Goal: Task Accomplishment & Management: Manage account settings

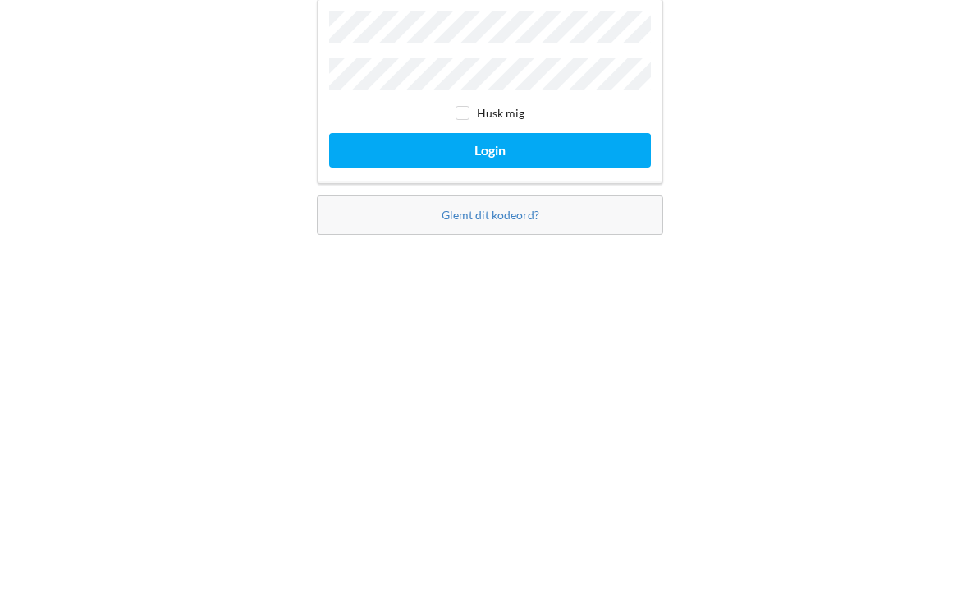
click at [352, 328] on button "Login" at bounding box center [490, 345] width 322 height 34
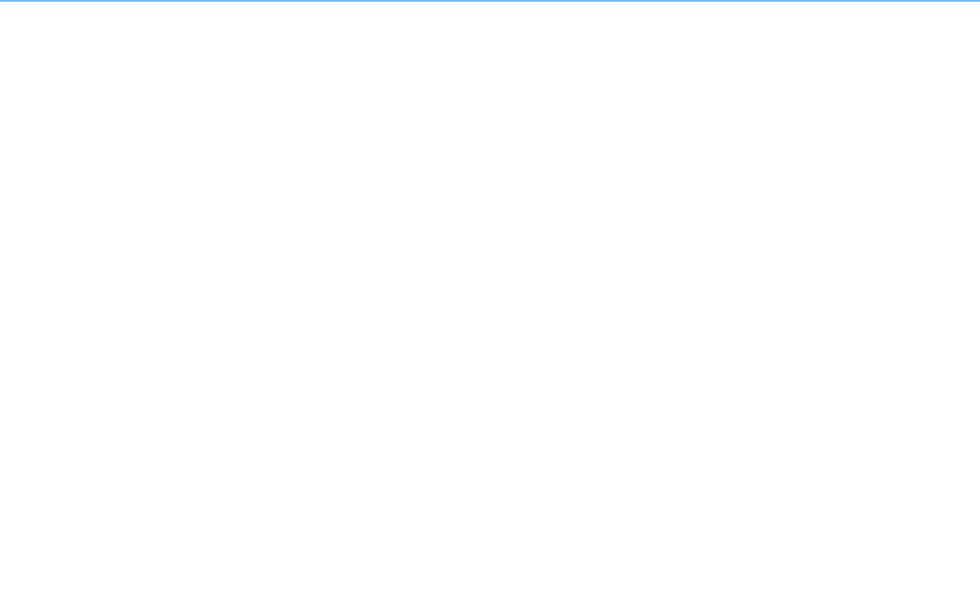
scroll to position [9, 0]
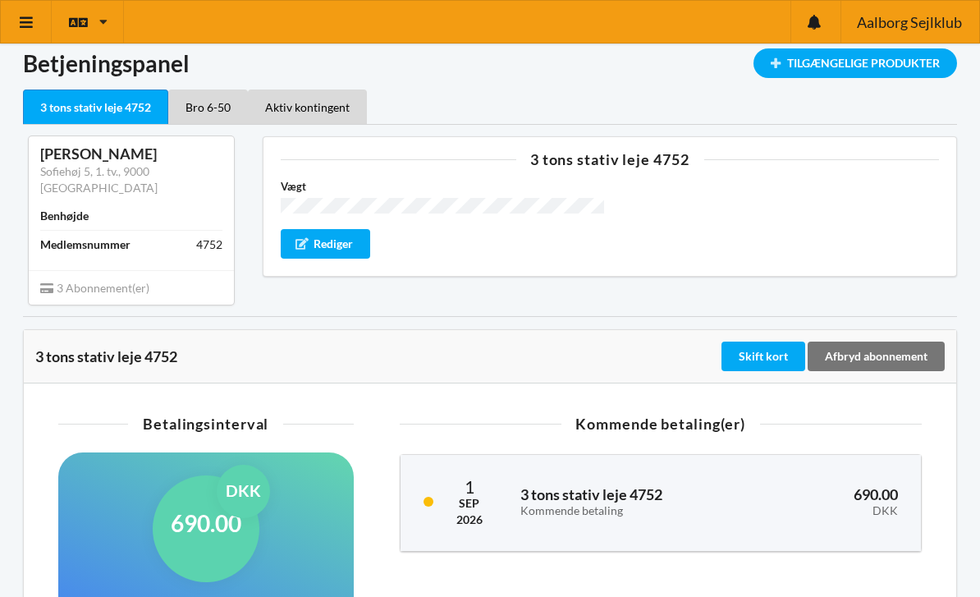
click at [28, 21] on icon at bounding box center [26, 22] width 17 height 15
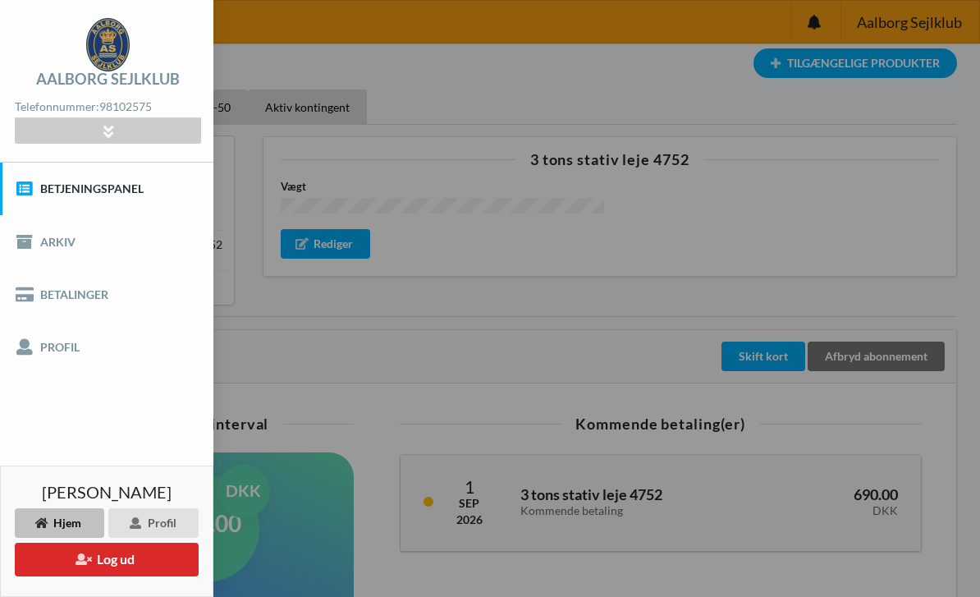
click at [717, 222] on div "Vægt Rediger" at bounding box center [610, 218] width 659 height 80
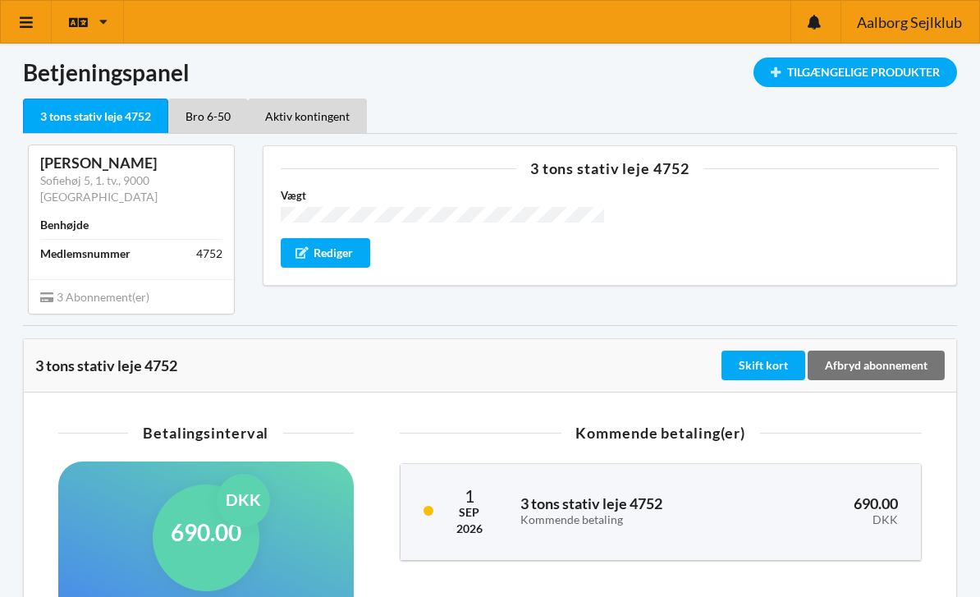
click at [103, 18] on icon at bounding box center [103, 22] width 8 height 12
click at [25, 21] on icon at bounding box center [26, 22] width 17 height 15
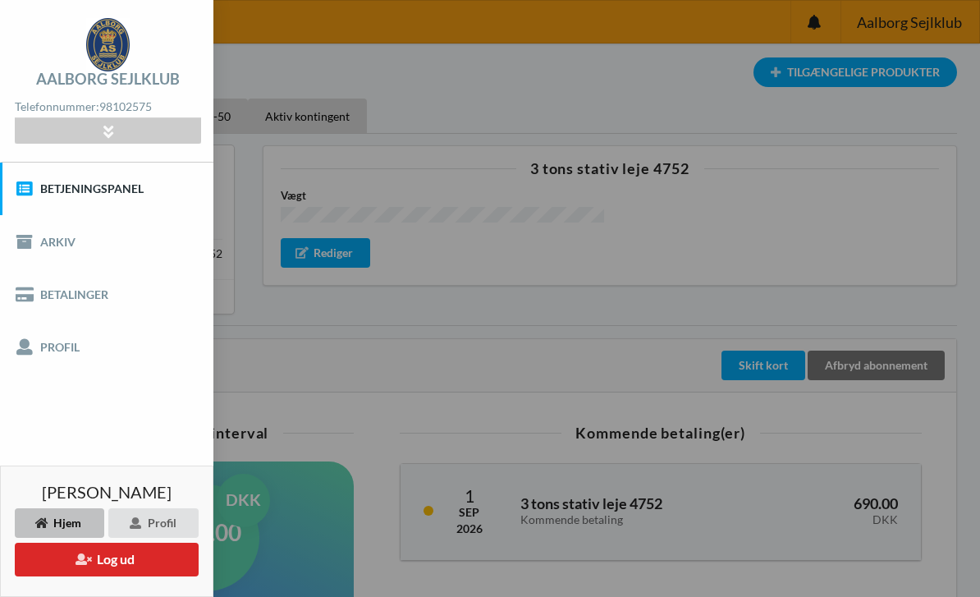
click at [54, 135] on div at bounding box center [108, 130] width 186 height 25
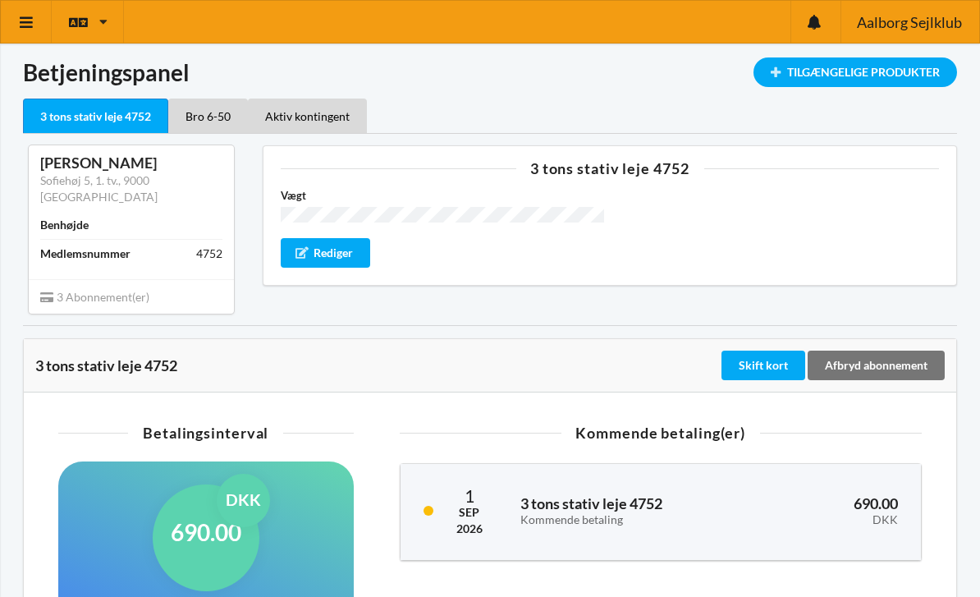
click at [754, 244] on div "Vægt Rediger" at bounding box center [610, 227] width 659 height 80
click at [821, 71] on div "Tilgængelige Produkter" at bounding box center [856, 72] width 204 height 30
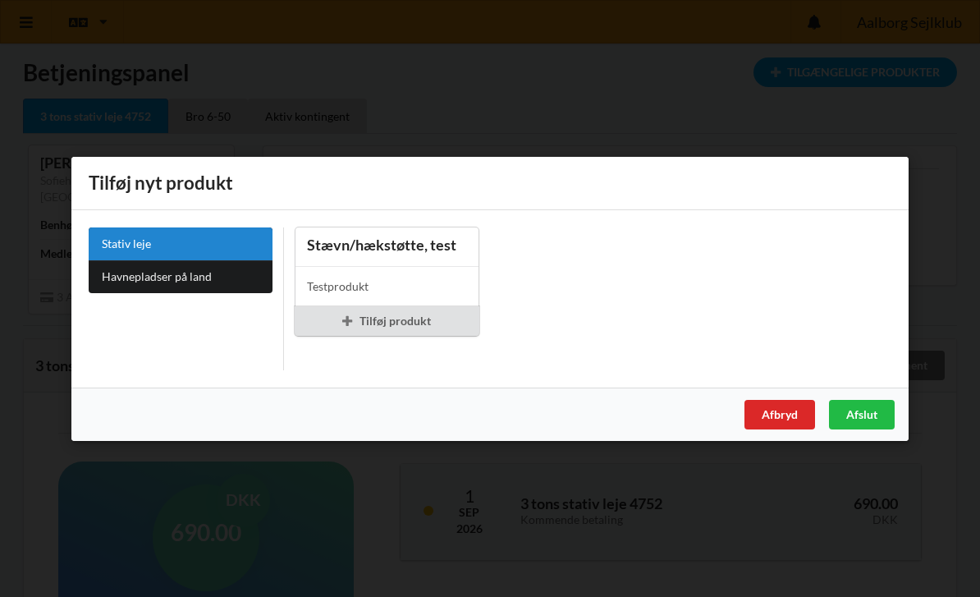
click at [735, 104] on div "Er du sikker på du vil logge ud? Nej Ja Vilkår og betingelser Brugerbetingelser…" at bounding box center [490, 298] width 980 height 597
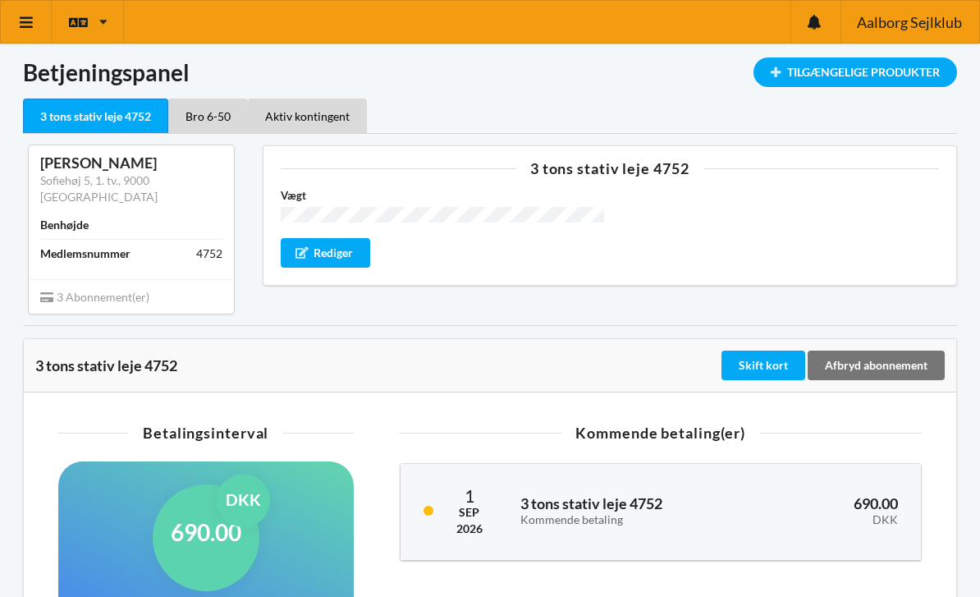
click at [19, 18] on icon at bounding box center [26, 22] width 17 height 15
click at [772, 227] on div "Vægt Rediger" at bounding box center [610, 227] width 659 height 80
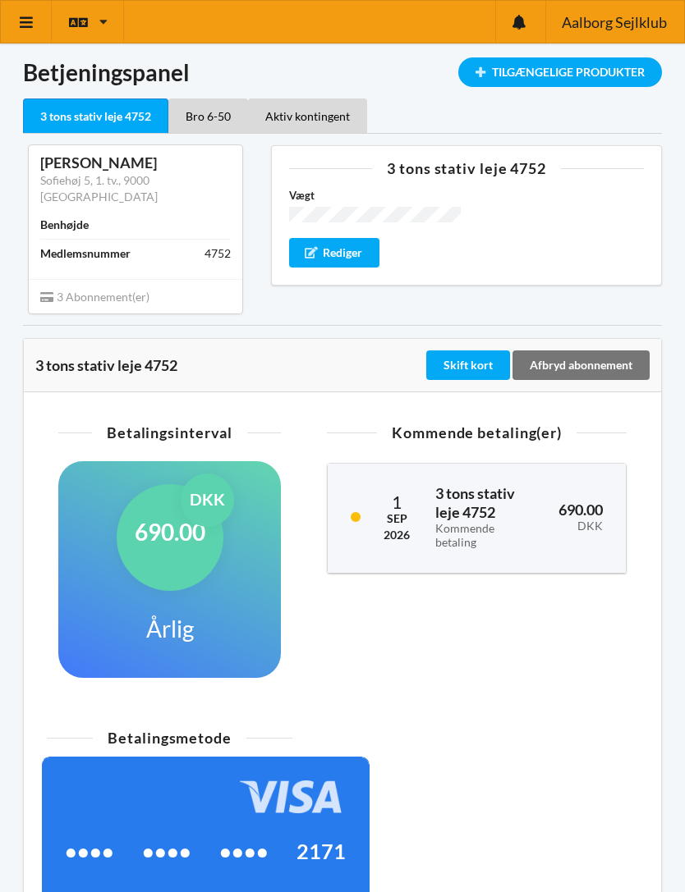
click at [104, 17] on icon at bounding box center [103, 22] width 8 height 12
click at [519, 32] on div at bounding box center [520, 22] width 50 height 42
click at [34, 32] on link at bounding box center [26, 22] width 51 height 42
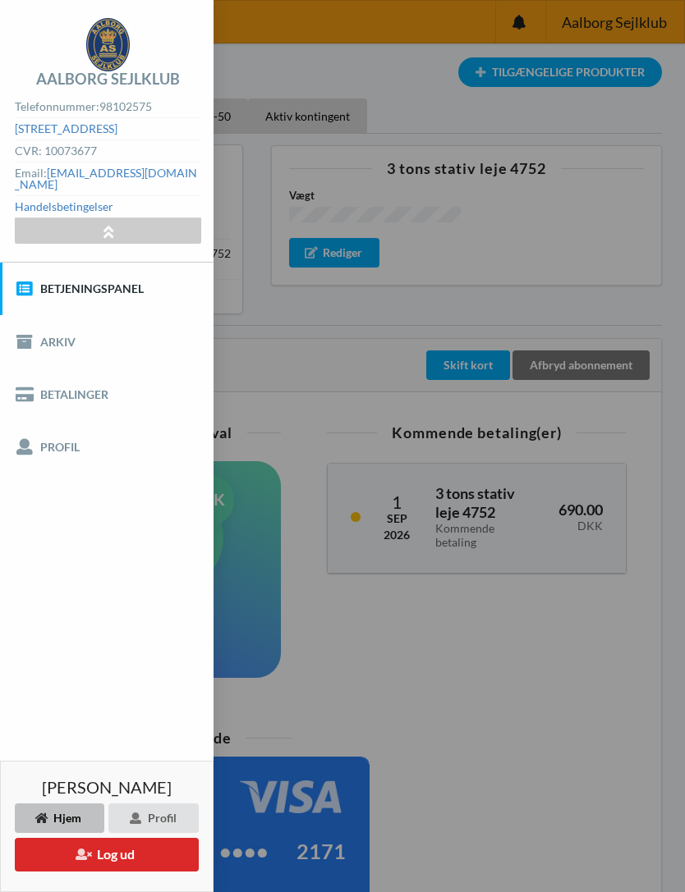
click at [49, 293] on link "Betjeningspanel" at bounding box center [106, 289] width 213 height 53
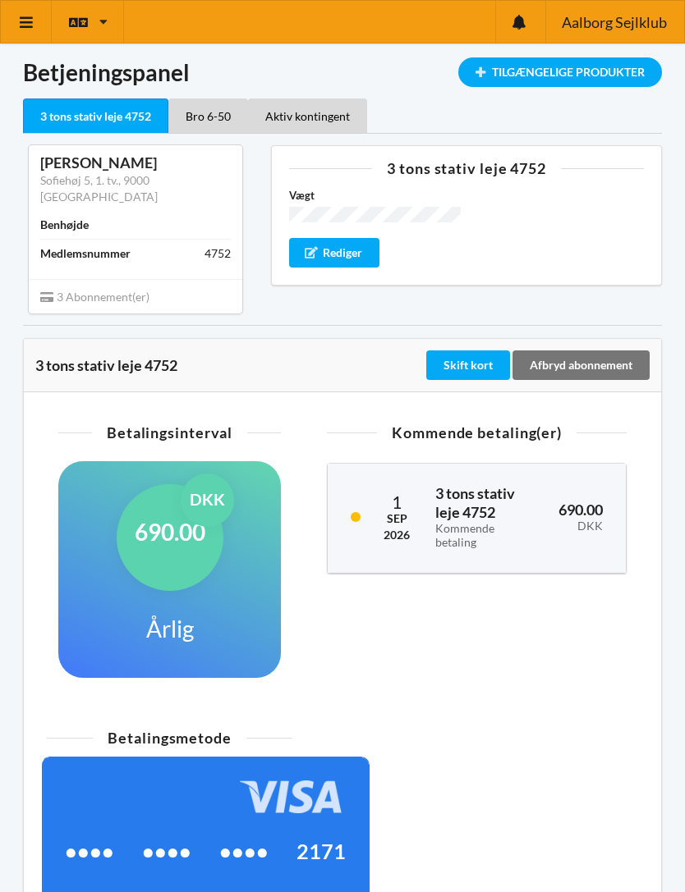
click at [20, 12] on link at bounding box center [26, 22] width 51 height 42
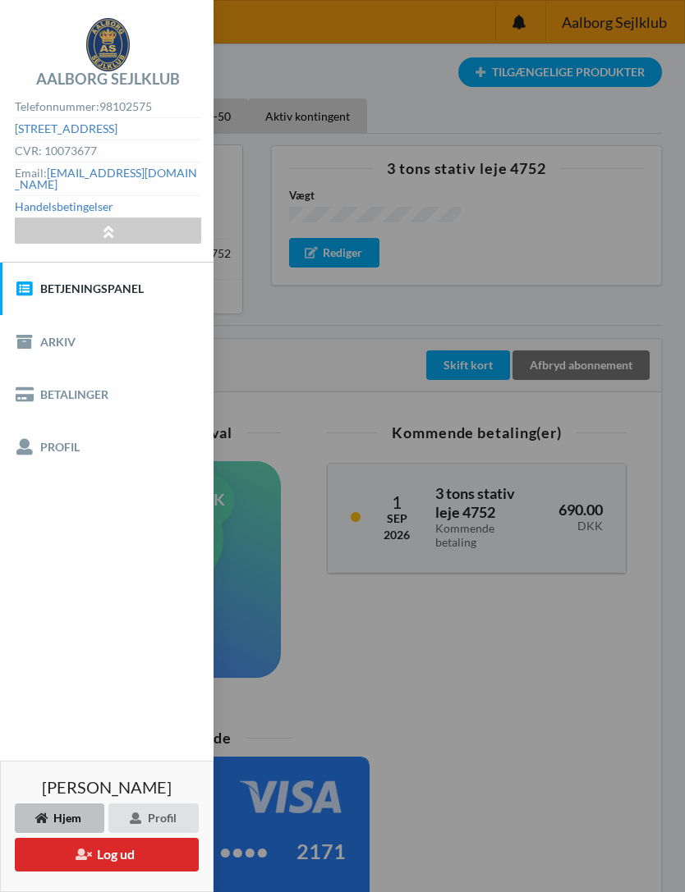
click at [46, 445] on link "Profil" at bounding box center [106, 447] width 213 height 53
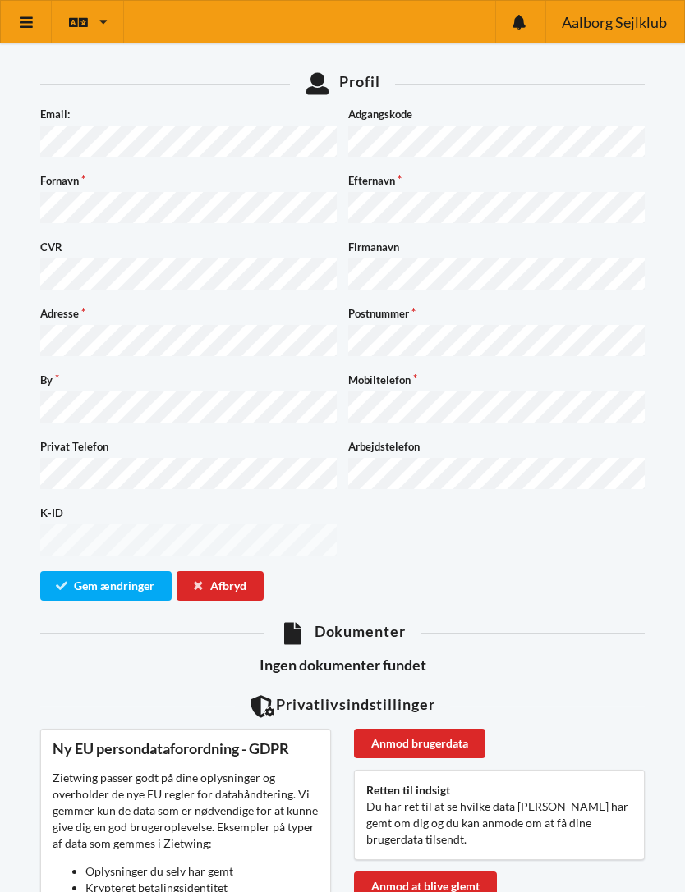
click at [18, 26] on icon at bounding box center [26, 22] width 17 height 15
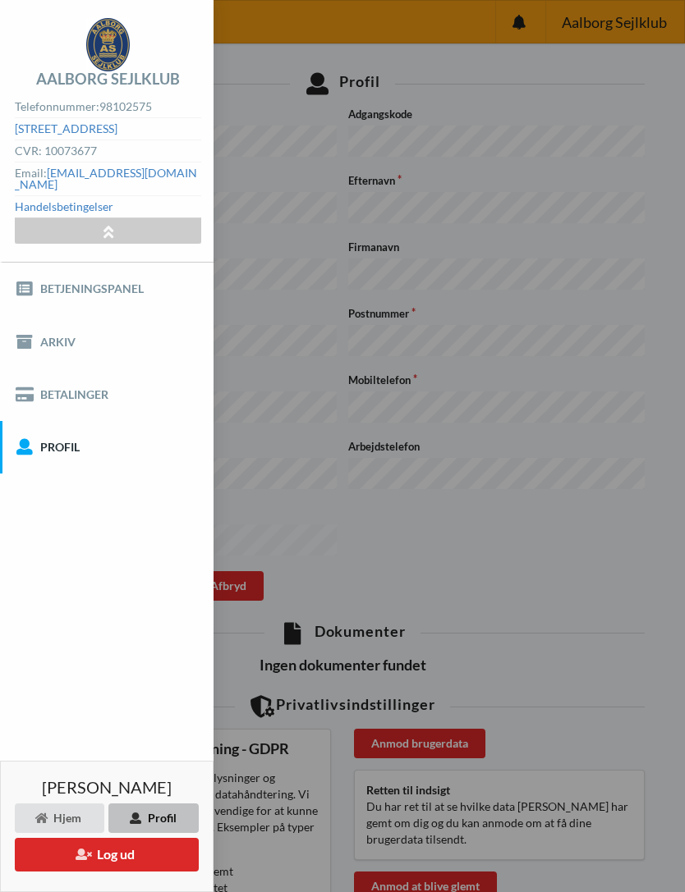
click at [64, 224] on div at bounding box center [108, 230] width 186 height 25
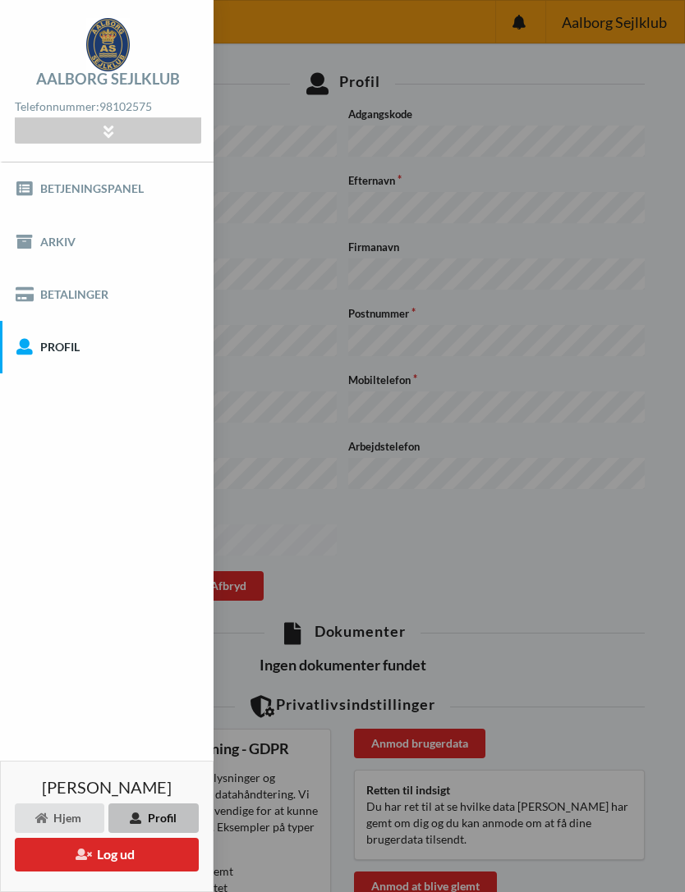
click at [44, 195] on link "Betjeningspanel" at bounding box center [106, 189] width 213 height 53
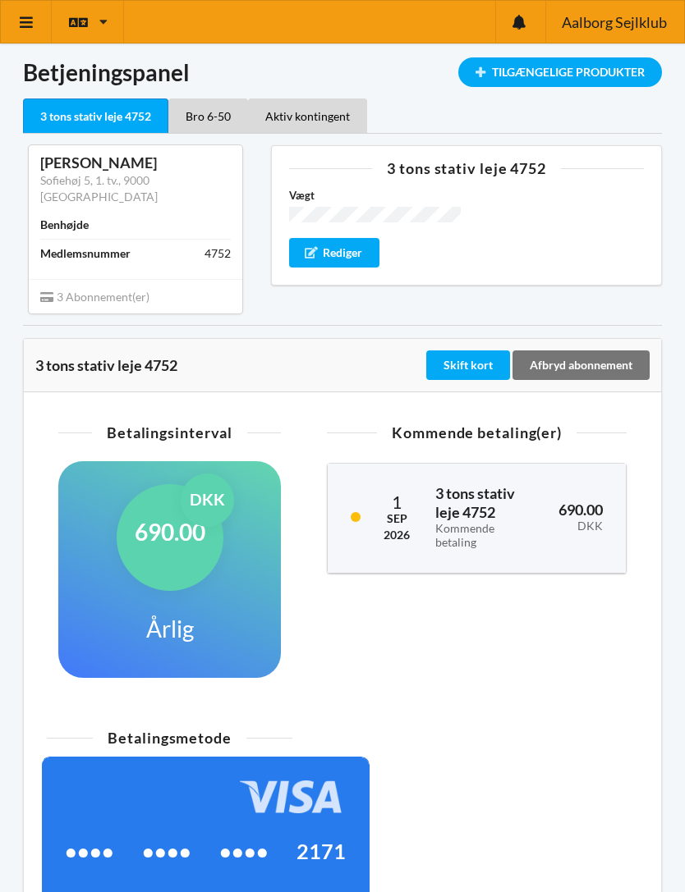
scroll to position [24, 0]
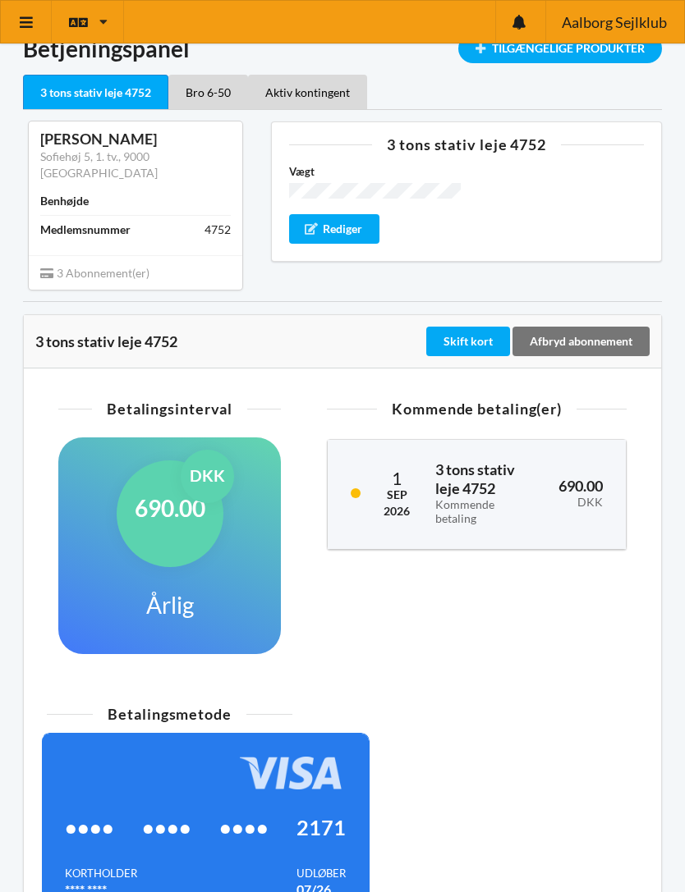
click at [67, 266] on span "3 Abonnement(er)" at bounding box center [94, 273] width 109 height 14
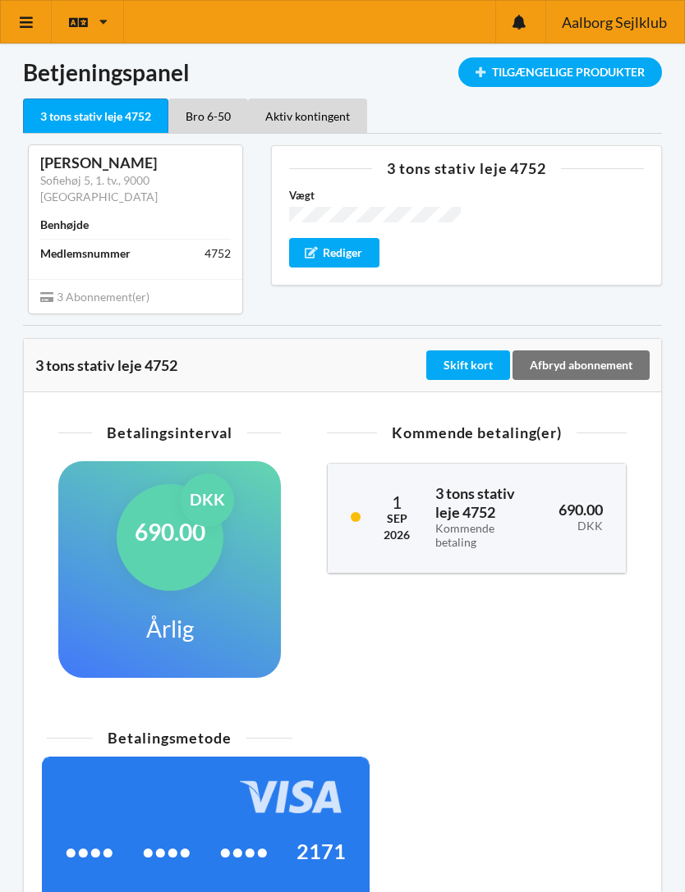
click at [604, 513] on div "690.00 DKK" at bounding box center [580, 518] width 67 height 53
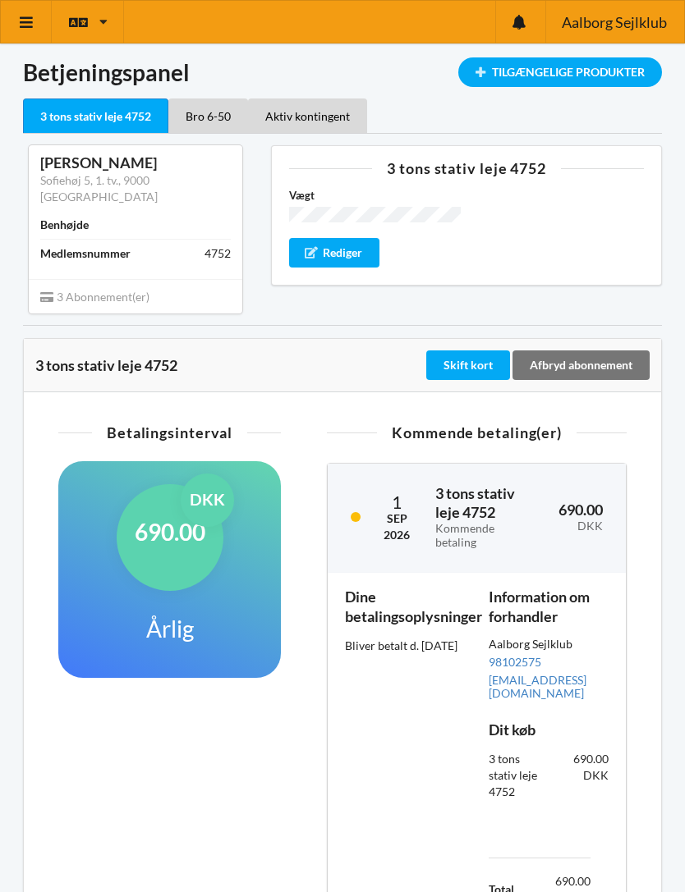
click at [527, 13] on div at bounding box center [520, 22] width 50 height 42
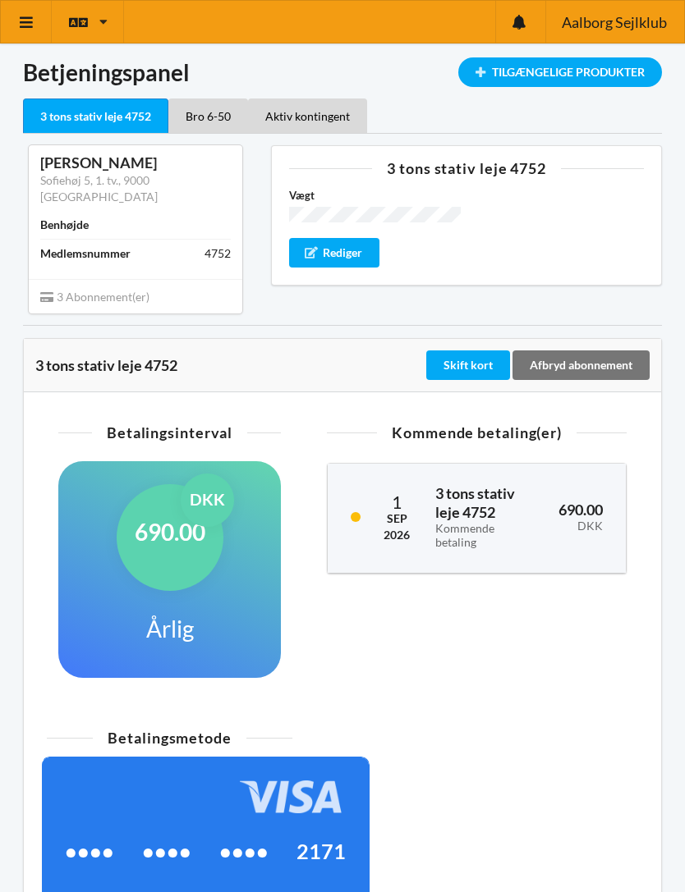
click at [255, 111] on div "Aktiv kontingent" at bounding box center [307, 116] width 119 height 34
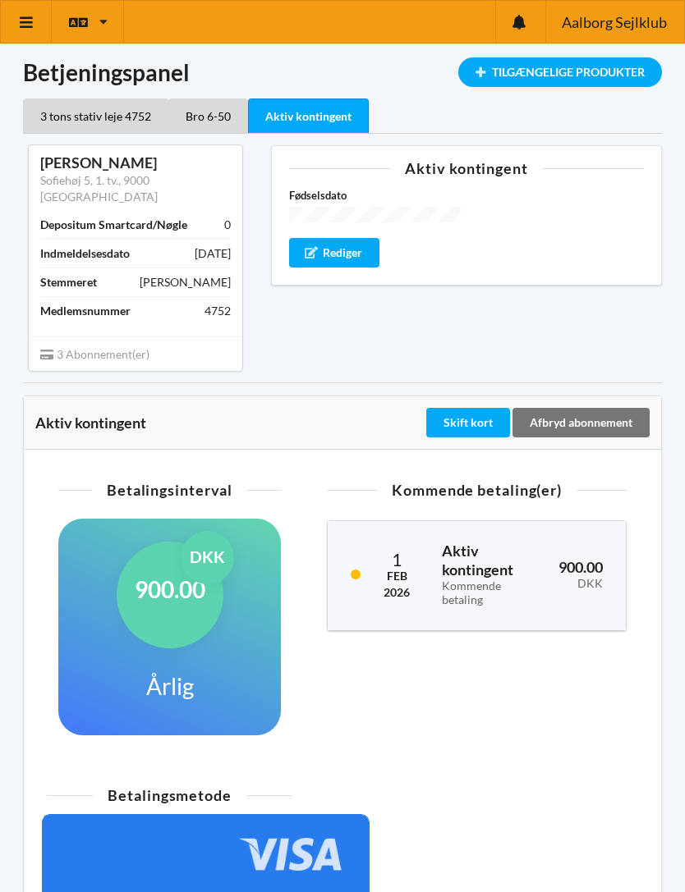
click at [217, 112] on div "Bro 6-50" at bounding box center [208, 116] width 80 height 34
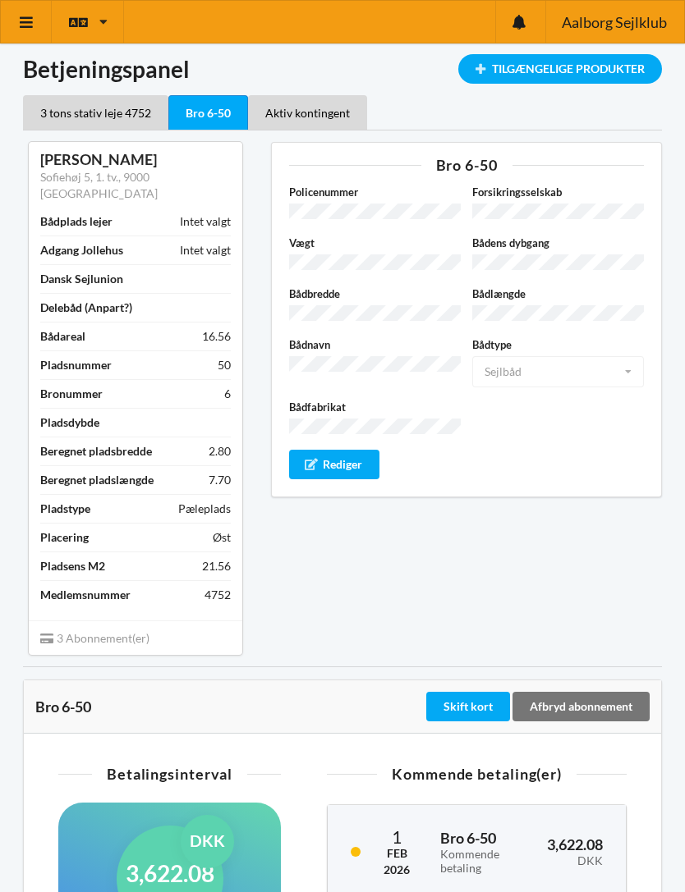
scroll to position [7, 0]
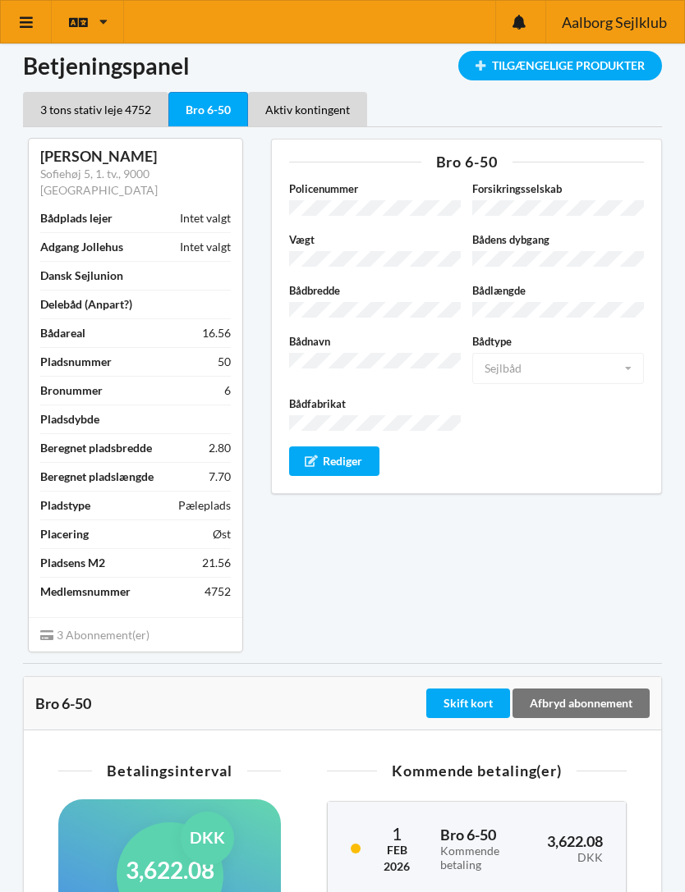
click at [322, 122] on div "Aktiv kontingent" at bounding box center [307, 109] width 119 height 34
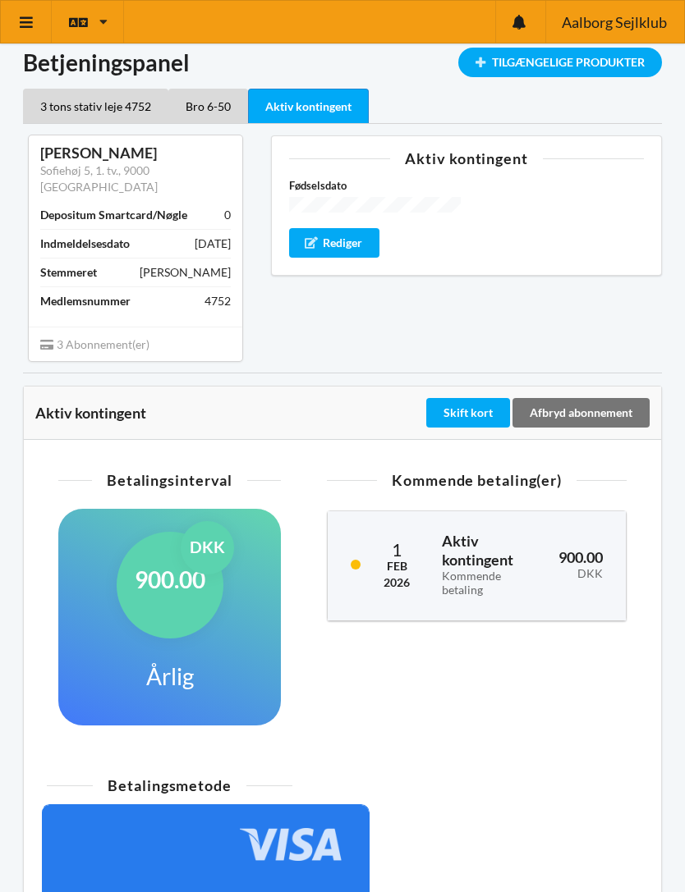
scroll to position [9, 0]
click at [82, 114] on div "3 tons stativ leje 4752" at bounding box center [95, 106] width 145 height 34
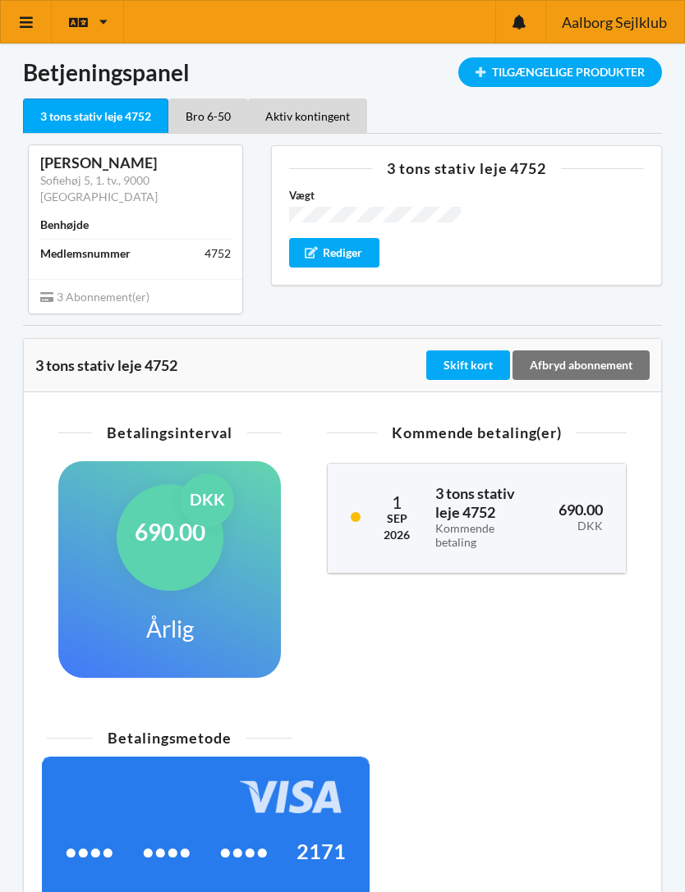
click at [203, 119] on div "Bro 6-50" at bounding box center [208, 116] width 80 height 34
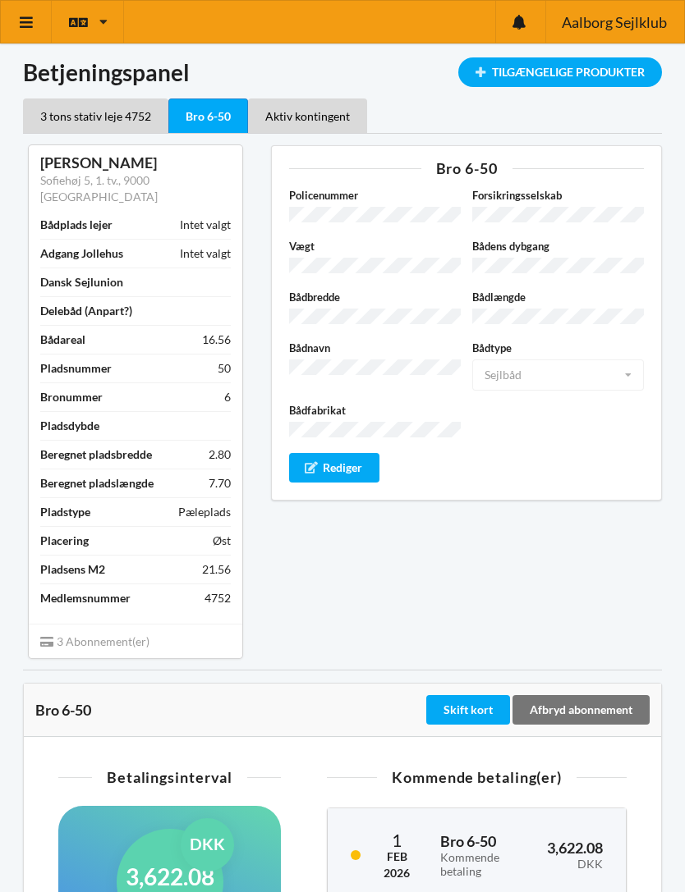
click at [58, 117] on div "3 tons stativ leje 4752" at bounding box center [95, 116] width 145 height 34
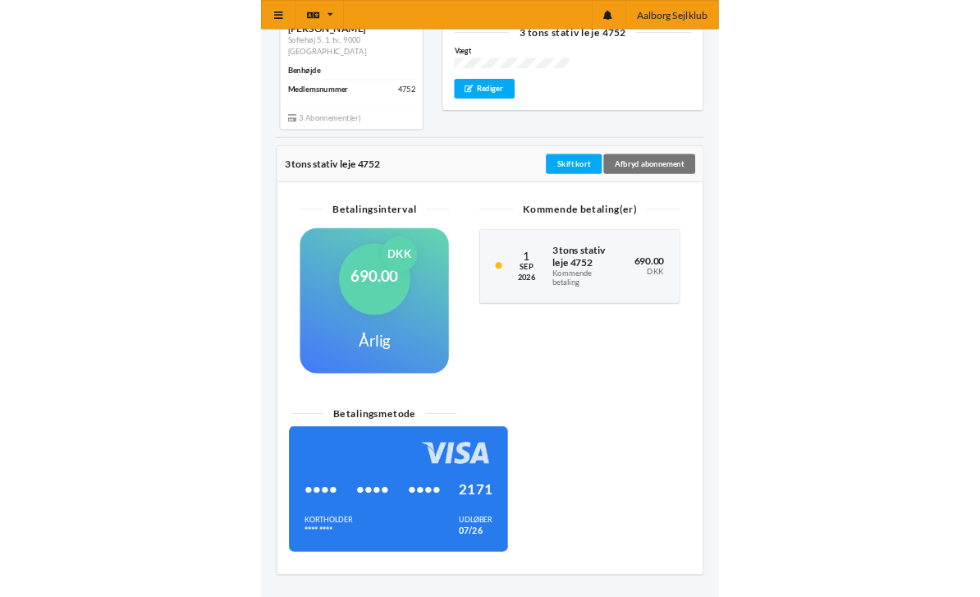
scroll to position [416, 0]
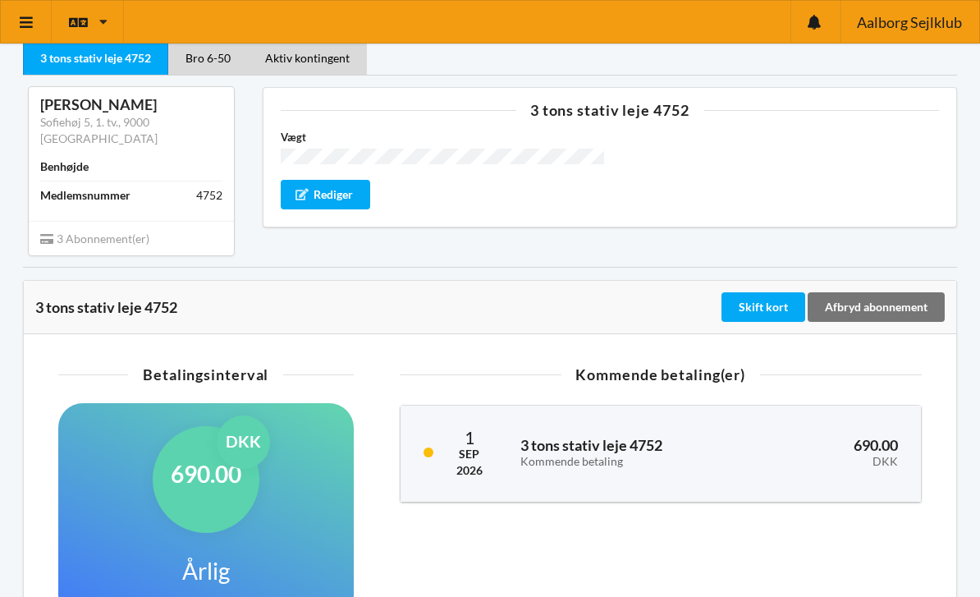
click at [21, 27] on icon at bounding box center [26, 22] width 17 height 15
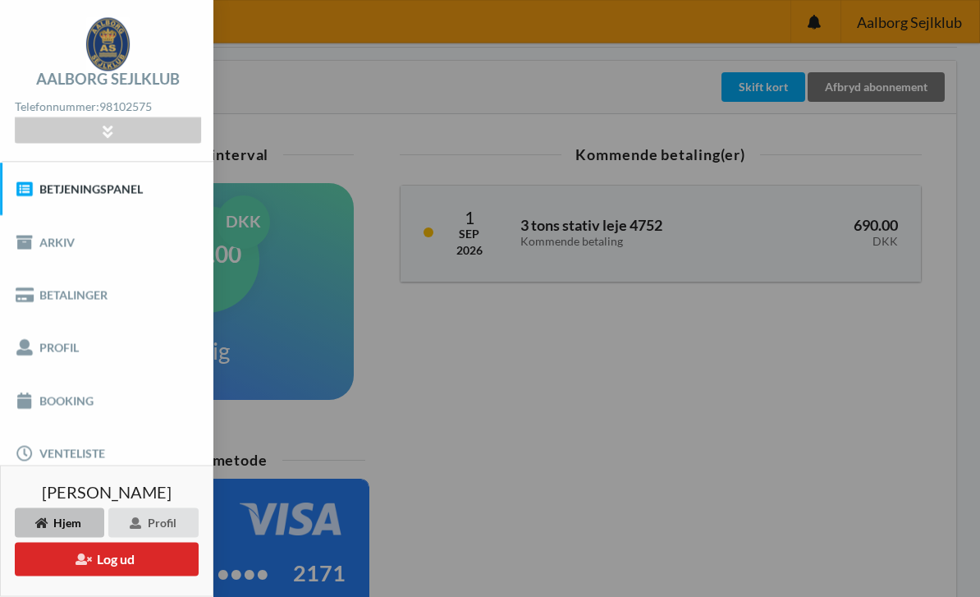
scroll to position [314, 0]
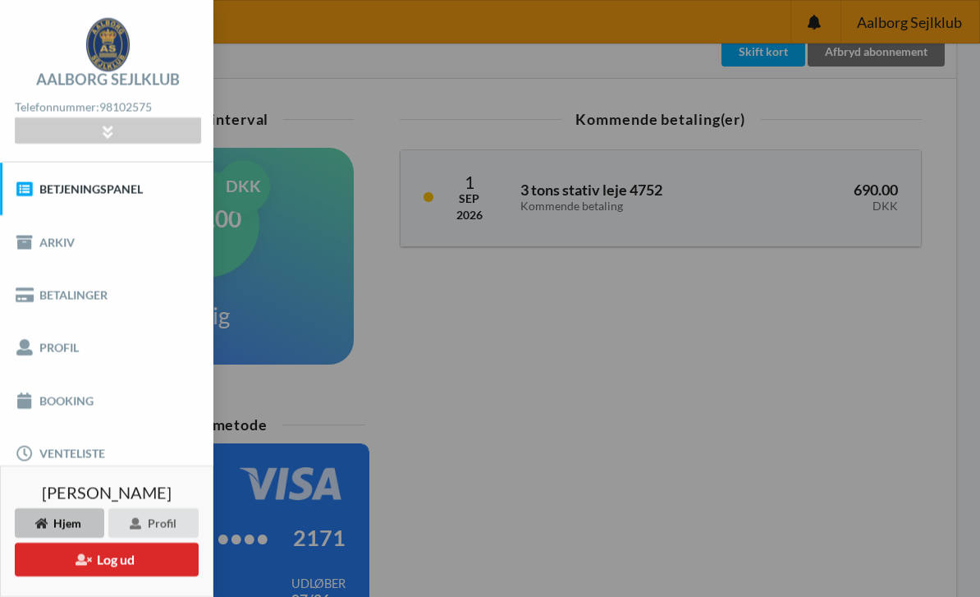
click at [47, 398] on link "Booking" at bounding box center [106, 400] width 213 height 53
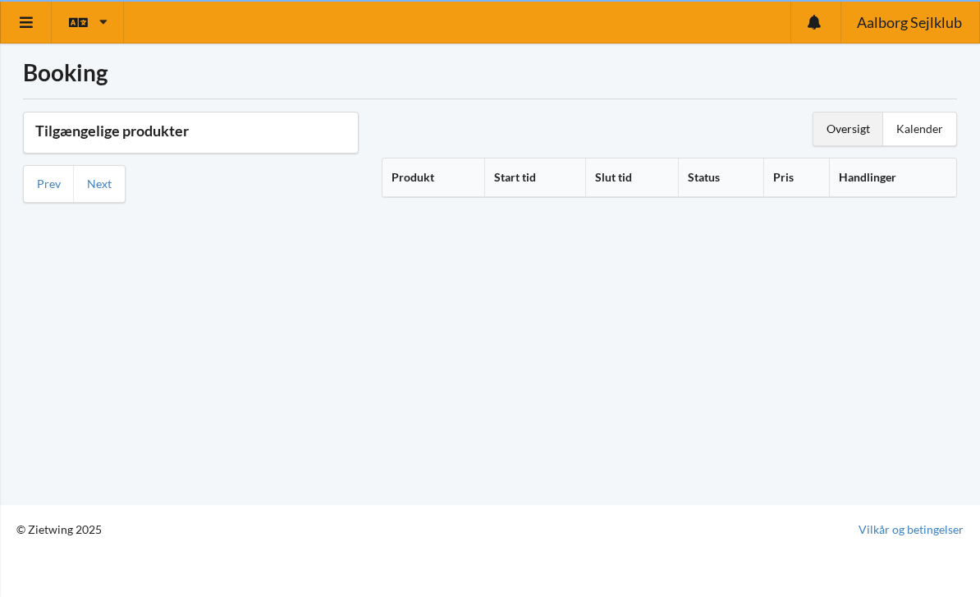
scroll to position [9, 0]
